Goal: Task Accomplishment & Management: Complete application form

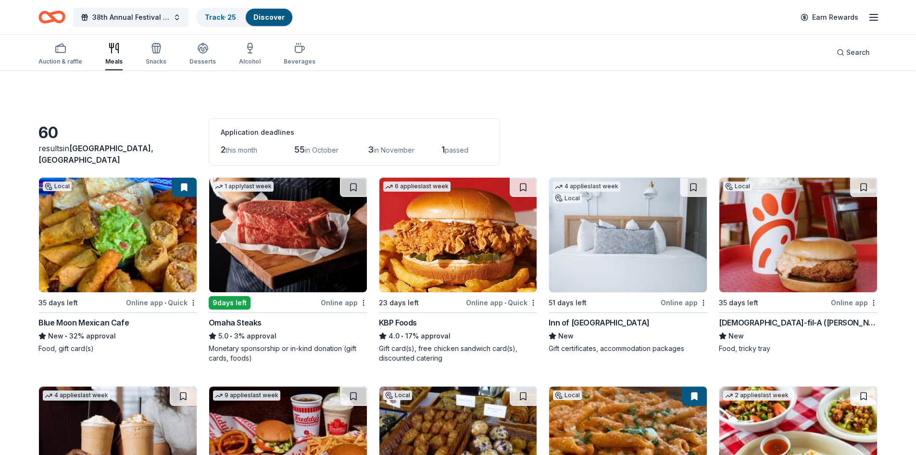
scroll to position [393, 0]
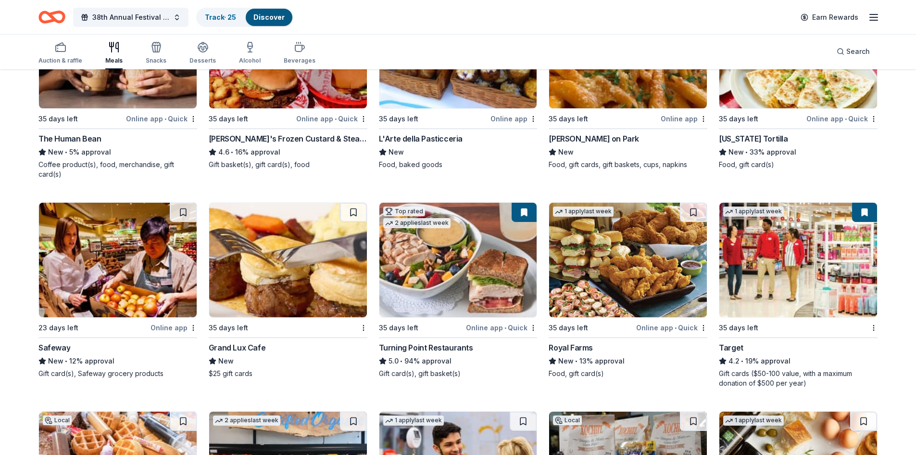
click at [426, 331] on div "Top rated 2 applies last week 35 days left Online app • Quick Turning Point Res…" at bounding box center [458, 290] width 159 height 176
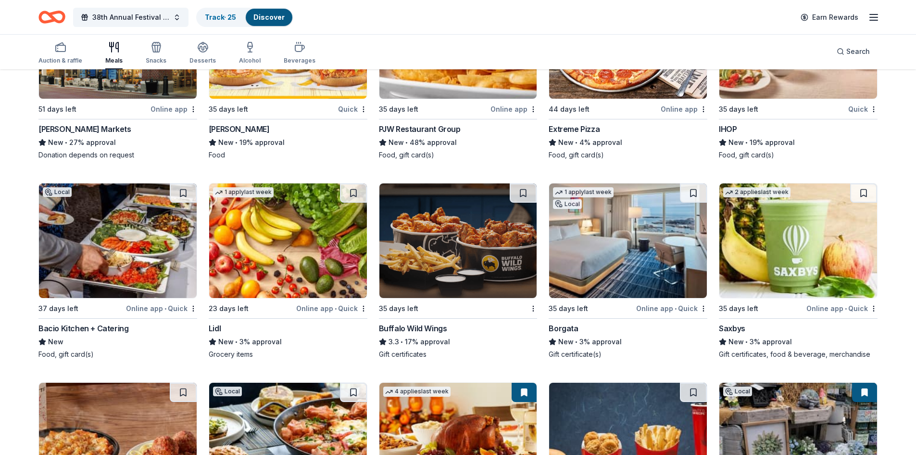
scroll to position [1109, 0]
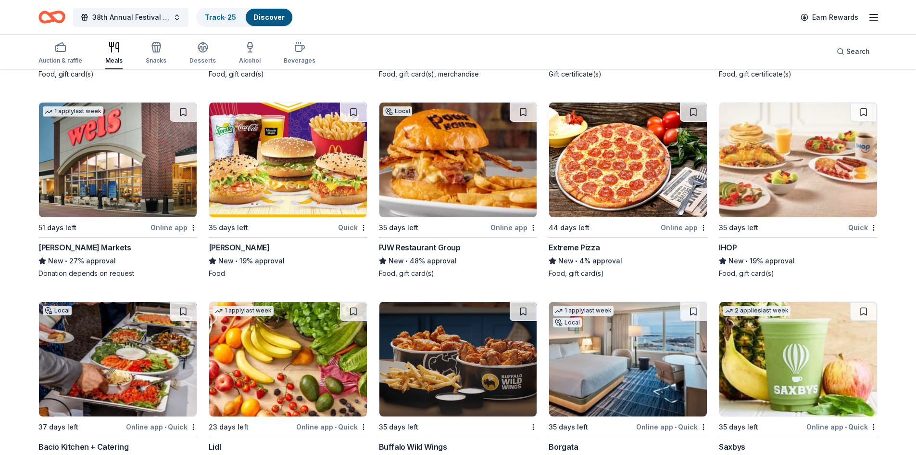
click at [441, 242] on div "PJW Restaurant Group" at bounding box center [420, 248] width 82 height 12
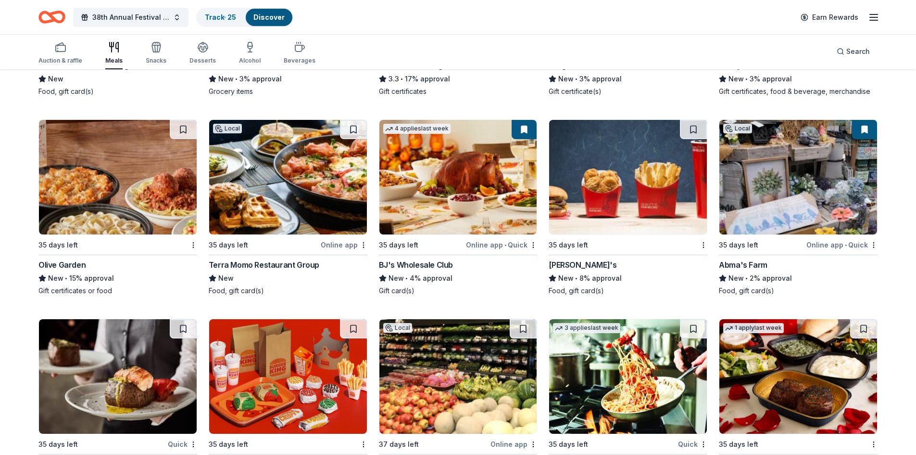
scroll to position [1496, 0]
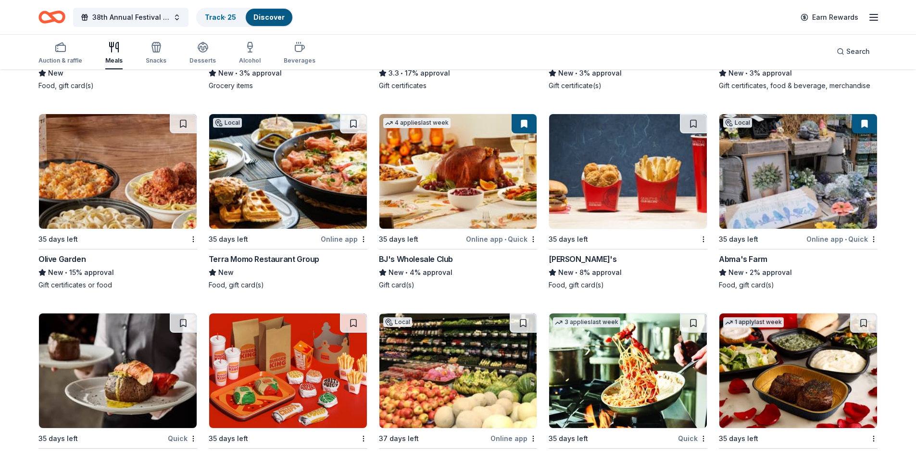
click at [750, 253] on div "Abma's Farm" at bounding box center [743, 259] width 49 height 12
click at [747, 253] on div "Abma's Farm" at bounding box center [743, 259] width 49 height 12
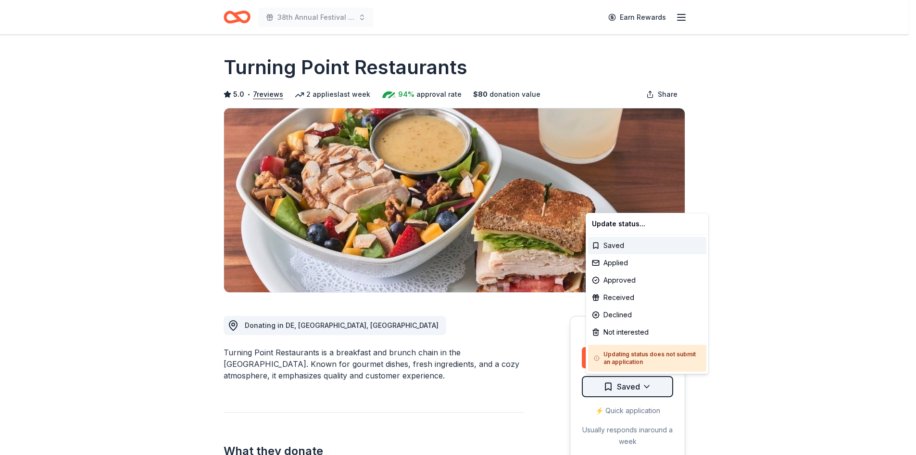
click at [663, 387] on html "38th Annual Festival of Trees Earn Rewards Due in 35 days Share Turning Point R…" at bounding box center [458, 227] width 916 height 455
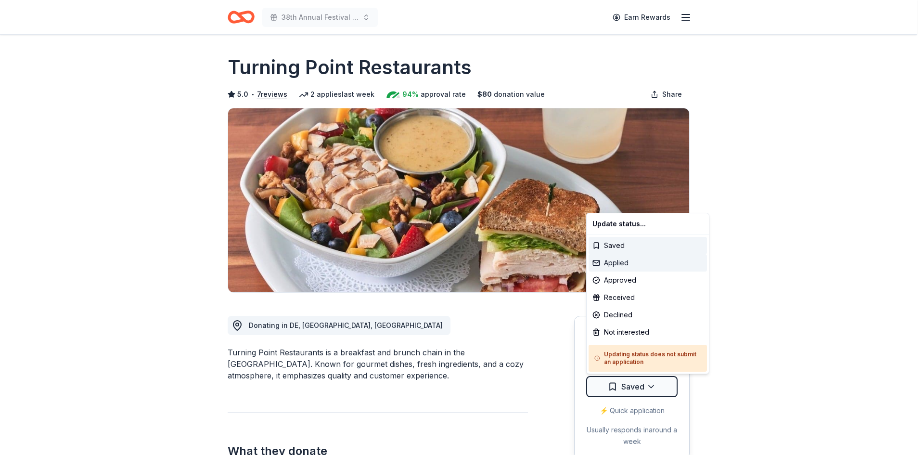
click at [643, 262] on div "Applied" at bounding box center [647, 262] width 118 height 17
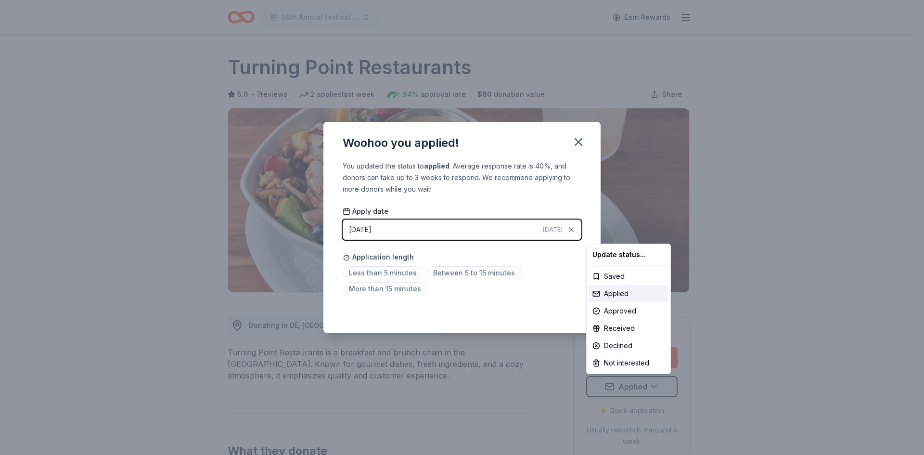
click at [525, 322] on html "38th Annual Festival of Trees Earn Rewards Due in 35 days Share Turning Point R…" at bounding box center [462, 227] width 924 height 455
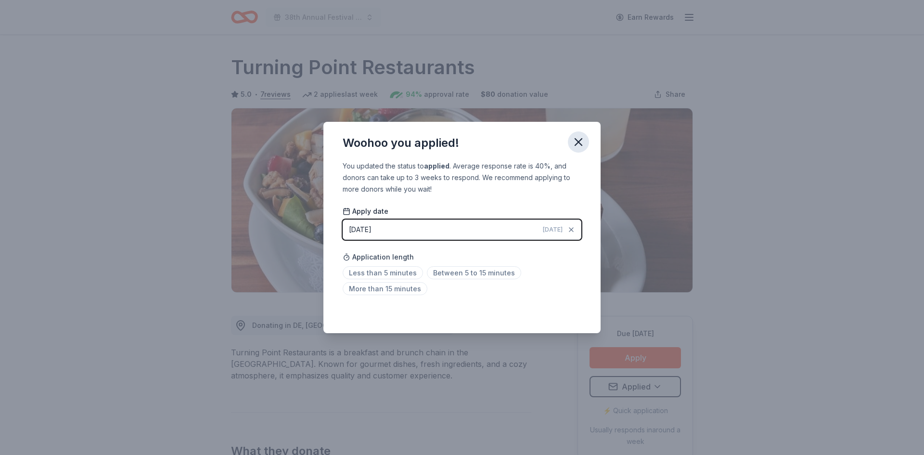
click at [586, 140] on button "button" at bounding box center [578, 141] width 21 height 21
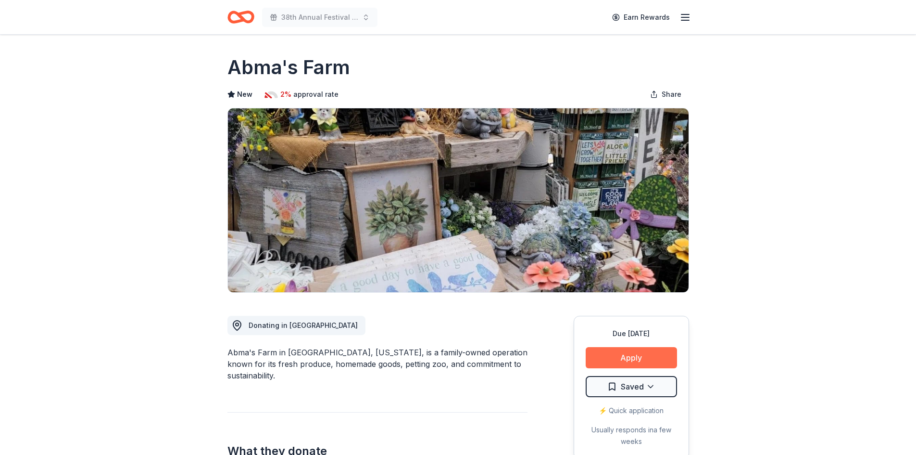
click at [631, 351] on button "Apply" at bounding box center [631, 357] width 91 height 21
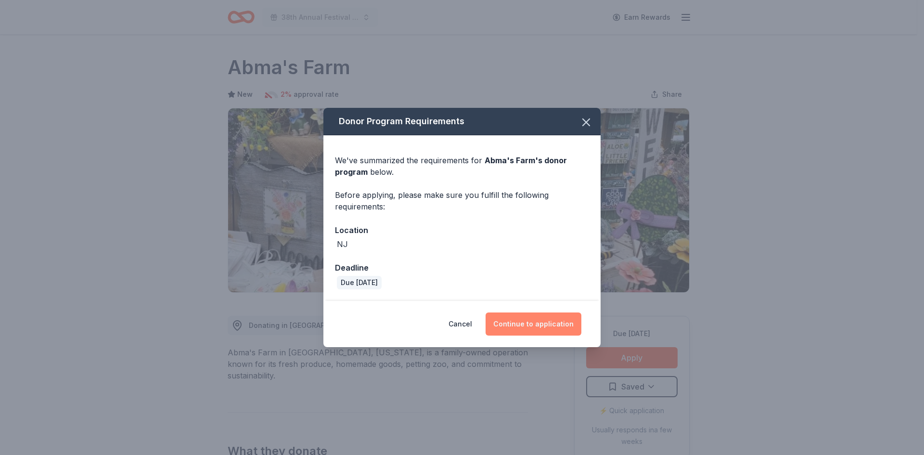
click at [559, 323] on button "Continue to application" at bounding box center [533, 323] width 96 height 23
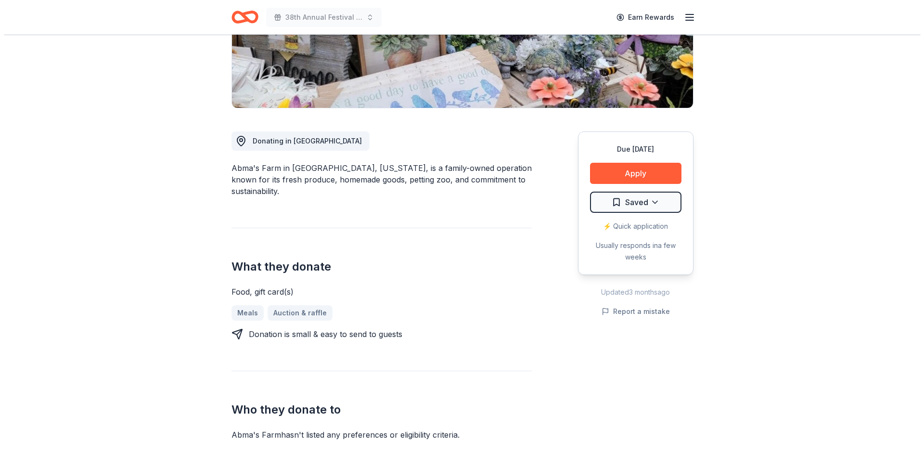
scroll to position [191, 0]
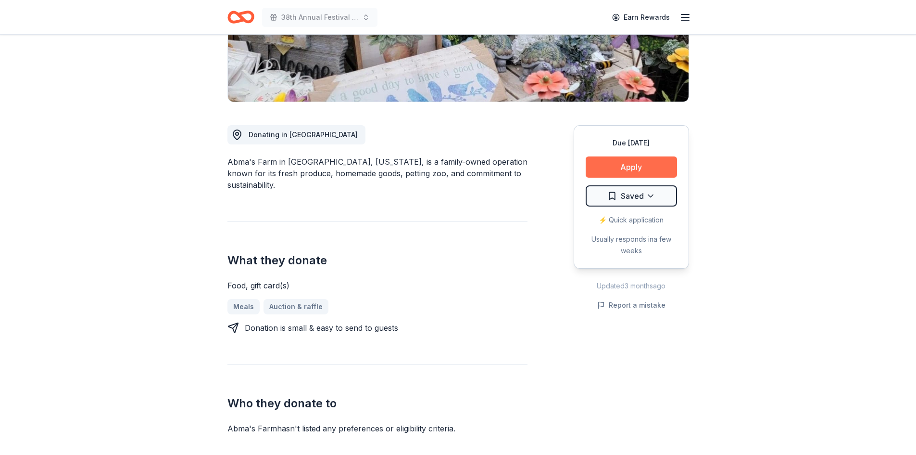
click at [644, 169] on button "Apply" at bounding box center [631, 166] width 91 height 21
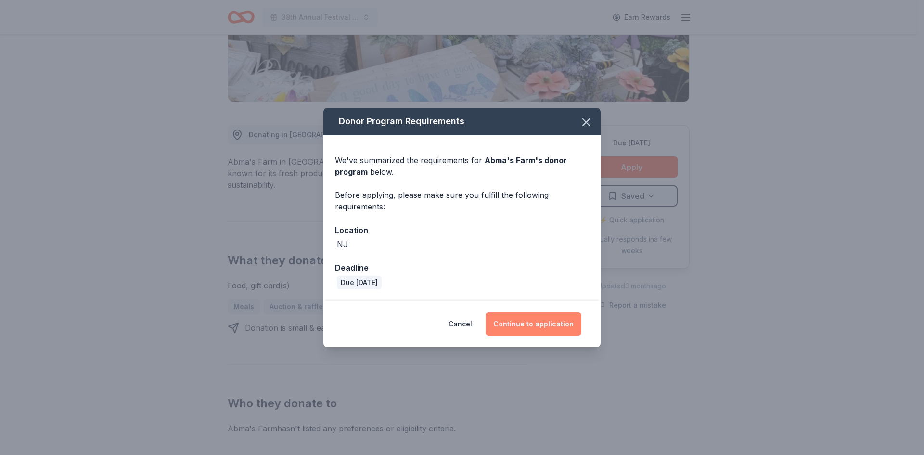
click at [550, 324] on button "Continue to application" at bounding box center [533, 323] width 96 height 23
